Goal: Task Accomplishment & Management: Use online tool/utility

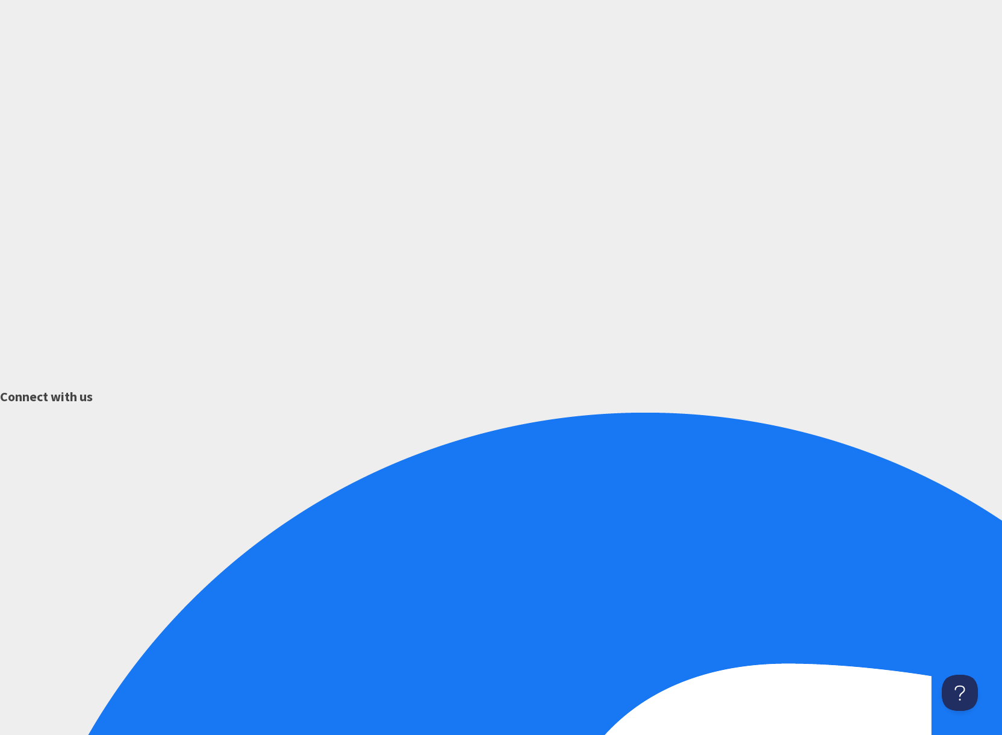
scroll to position [269, 0]
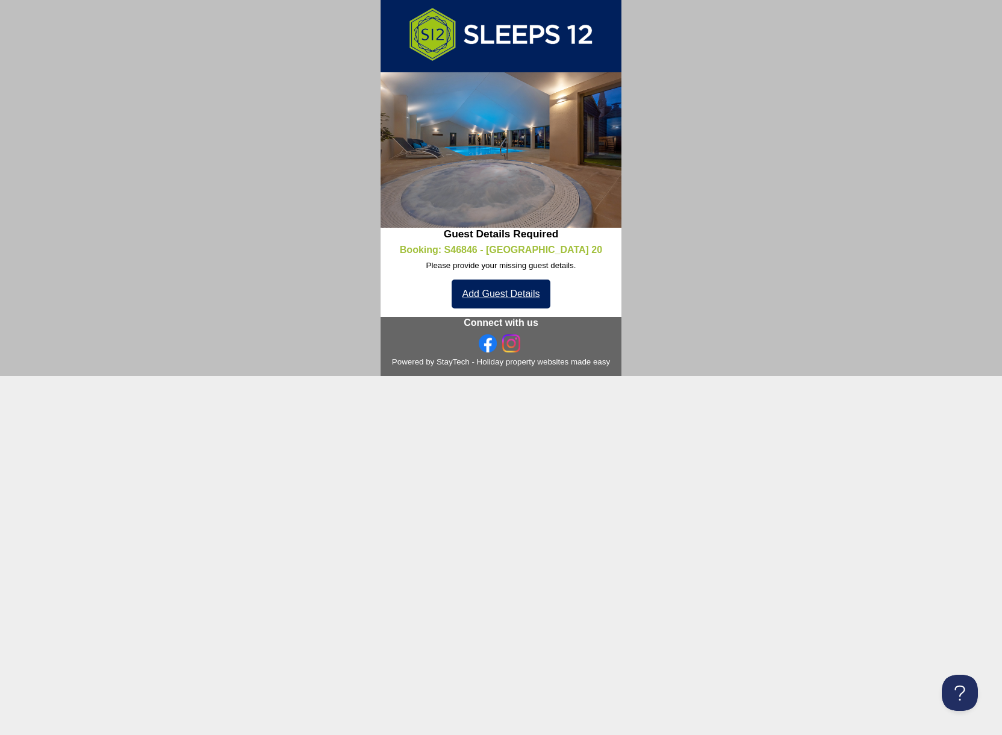
click at [509, 294] on link "Add Guest Details" at bounding box center [501, 293] width 99 height 29
